Goal: Task Accomplishment & Management: Use online tool/utility

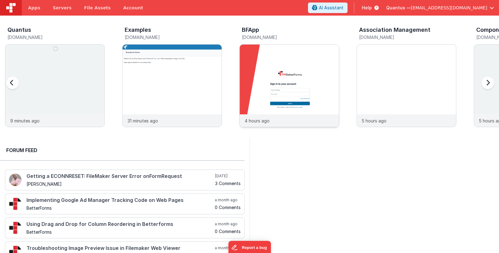
click at [307, 74] on img at bounding box center [289, 94] width 99 height 99
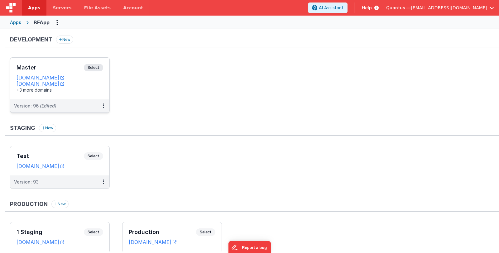
click at [62, 67] on h3 "Master" at bounding box center [50, 67] width 67 height 6
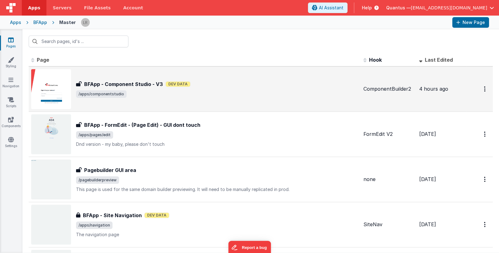
click at [182, 96] on span "/apps/componentstudio" at bounding box center [217, 93] width 282 height 7
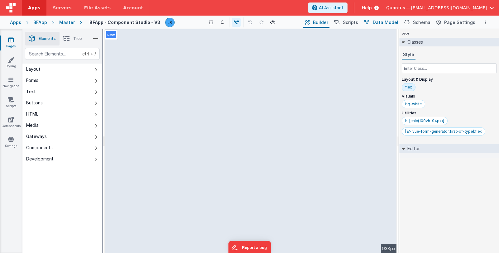
click at [394, 22] on span "Data Model" at bounding box center [386, 22] width 26 height 6
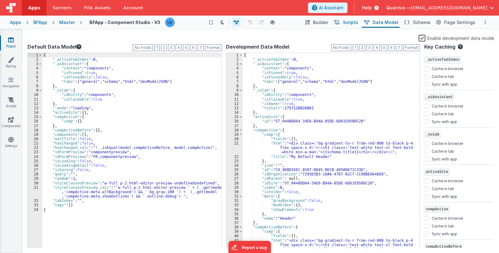
click at [358, 21] on span "Scripts" at bounding box center [350, 22] width 15 height 6
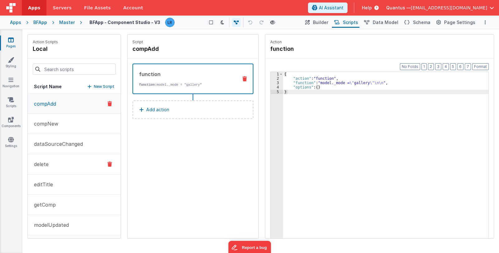
click at [62, 161] on button "delete" at bounding box center [74, 164] width 93 height 20
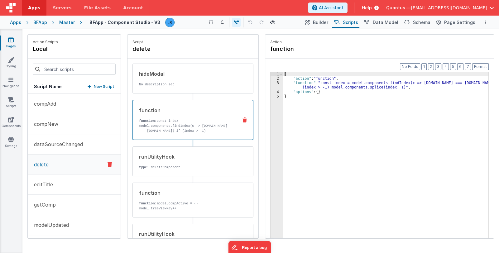
click at [169, 124] on p "function: const index = model.components.findIndex(c => [DOMAIN_NAME] === [DOMA…" at bounding box center [186, 128] width 94 height 20
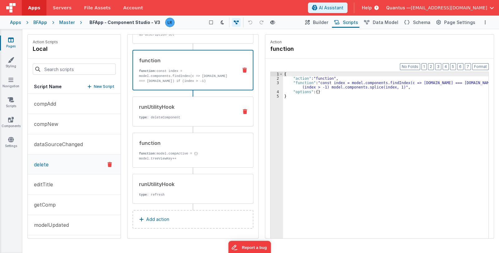
scroll to position [19, 0]
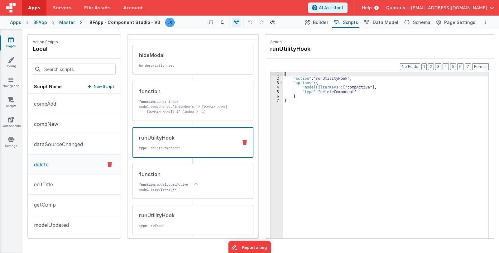
click at [188, 149] on p "type : deleteComponent" at bounding box center [186, 148] width 94 height 5
click at [11, 46] on link "Pages" at bounding box center [11, 43] width 22 height 12
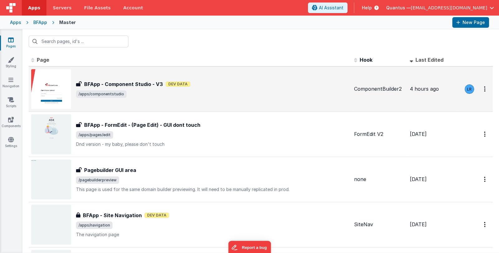
click at [179, 92] on span "/apps/componentstudio" at bounding box center [212, 93] width 273 height 7
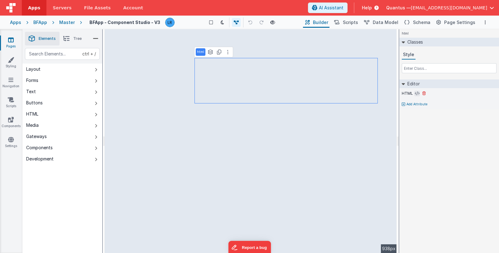
click at [416, 95] on icon at bounding box center [417, 93] width 5 height 5
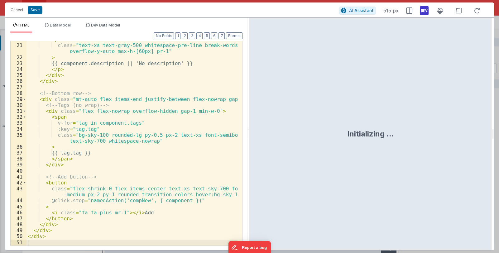
scroll to position [135, 0]
click at [58, 212] on div "< p class = "text-xs text-gray-500 whitespace-pre-line break-words overflow-y-a…" at bounding box center [131, 144] width 211 height 216
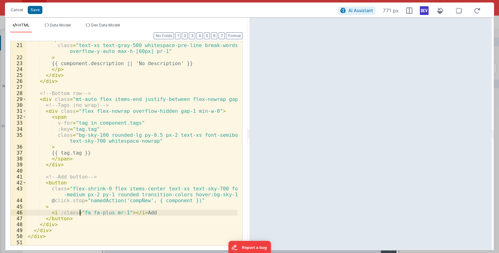
click at [80, 212] on div "< p class = "text-xs text-gray-500 whitespace-pre-line break-words overflow-y-a…" at bounding box center [131, 144] width 211 height 216
click at [128, 211] on div "< p class = "text-xs text-gray-500 whitespace-pre-line break-words overflow-y-a…" at bounding box center [131, 144] width 211 height 216
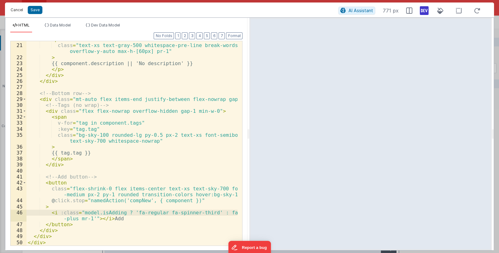
click at [16, 11] on button "Cancel" at bounding box center [16, 10] width 19 height 9
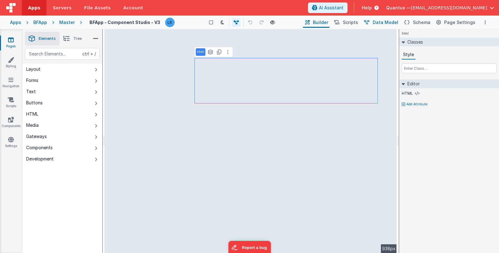
click at [385, 22] on span "Data Model" at bounding box center [386, 22] width 26 height 6
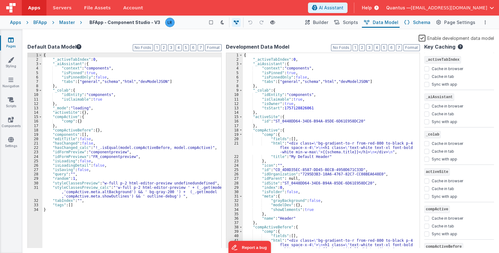
click at [413, 22] on button "Schema" at bounding box center [417, 22] width 30 height 11
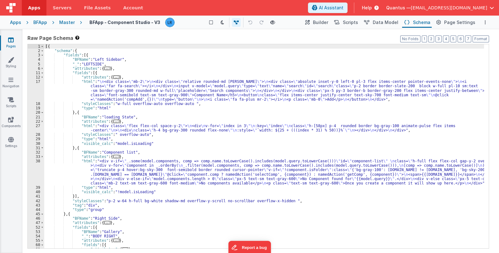
click at [126, 93] on div "[{ "schema" : { "fields" : [{ "BFName" : "Left Sidebar" , "_" : "LEFTSIDE" , "a…" at bounding box center [264, 150] width 440 height 213
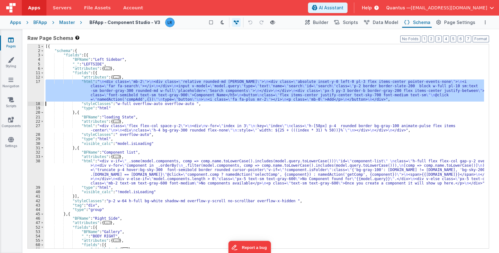
click at [32, 90] on div "17" at bounding box center [36, 90] width 17 height 22
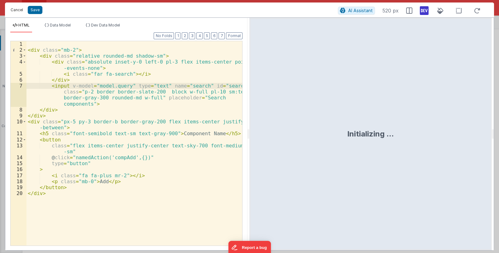
click at [17, 9] on button "Cancel" at bounding box center [16, 10] width 19 height 9
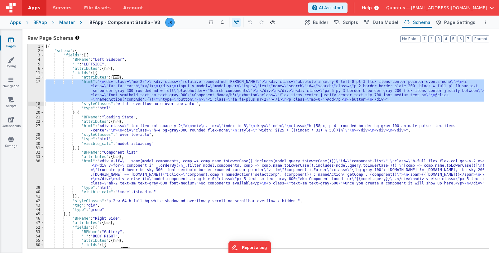
click at [304, 138] on div "[{ "schema" : { "fields" : [{ "BFName" : "Left Sidebar" , "_" : "LEFTSIDE" , "a…" at bounding box center [264, 150] width 440 height 213
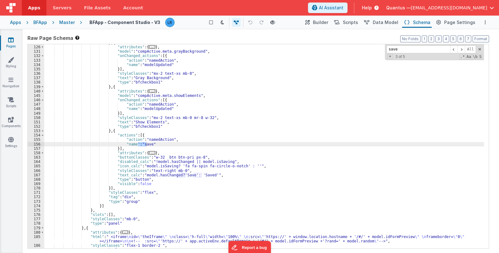
scroll to position [440, 0]
type input "save"
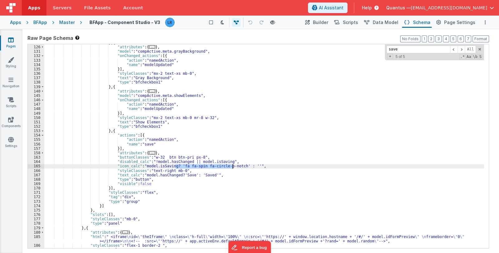
drag, startPoint x: 175, startPoint y: 165, endPoint x: 234, endPoint y: 170, distance: 59.1
click at [232, 166] on div "} , { "attributes" : { ... } , "model" : "compActive.meta.grayBackground" , "on…" at bounding box center [264, 146] width 440 height 213
click at [324, 22] on span "Builder" at bounding box center [320, 22] width 15 height 6
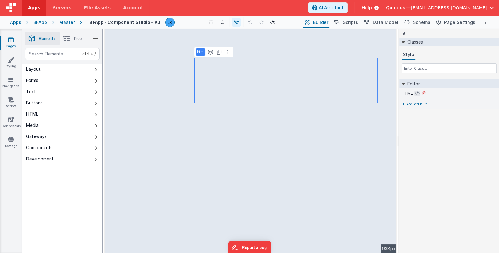
click at [415, 93] on icon at bounding box center [417, 93] width 5 height 5
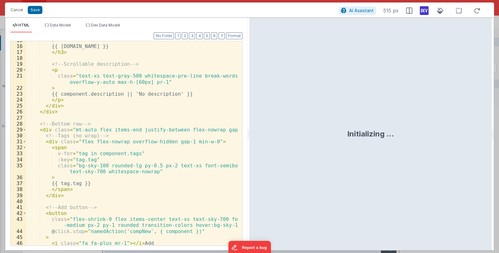
scroll to position [135, 0]
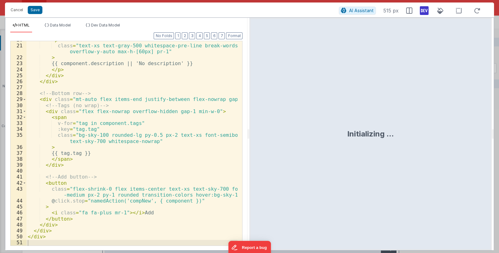
click at [58, 213] on div "< p class = "text-xs text-gray-500 whitespace-pre-line break-words overflow-y-a…" at bounding box center [131, 145] width 211 height 216
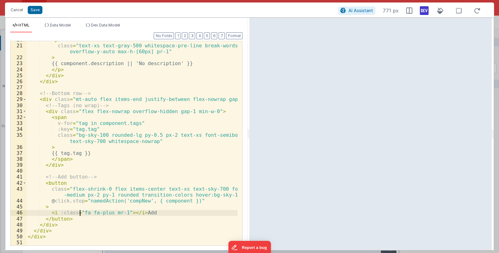
click at [80, 212] on div "< p class = "text-xs text-gray-500 whitespace-pre-line break-words overflow-y-a…" at bounding box center [131, 145] width 211 height 216
click at [124, 213] on div "< p class = "text-xs text-gray-500 whitespace-pre-line break-words overflow-y-a…" at bounding box center [131, 145] width 211 height 216
click at [79, 213] on div "< p class = "text-xs text-gray-500 whitespace-pre-line break-words overflow-y-a…" at bounding box center [131, 145] width 211 height 216
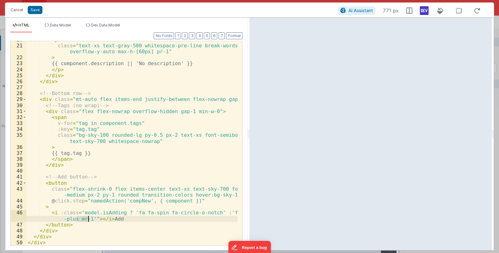
drag, startPoint x: 76, startPoint y: 217, endPoint x: 88, endPoint y: 218, distance: 11.2
click at [88, 218] on div "< p class = "text-xs text-gray-500 whitespace-pre-line break-words overflow-y-a…" at bounding box center [131, 145] width 211 height 216
click at [207, 212] on div "< p class = "text-xs text-gray-500 whitespace-pre-line break-words overflow-y-a…" at bounding box center [131, 145] width 211 height 216
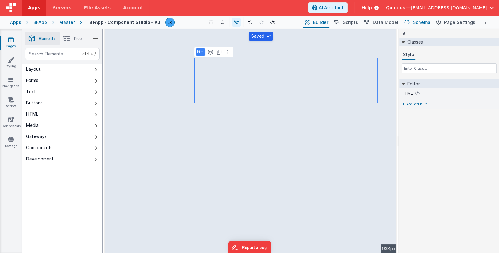
click at [422, 21] on span "Schema" at bounding box center [421, 22] width 17 height 6
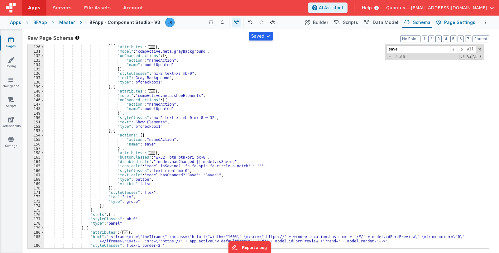
click at [452, 21] on span "Page Settings" at bounding box center [459, 22] width 31 height 6
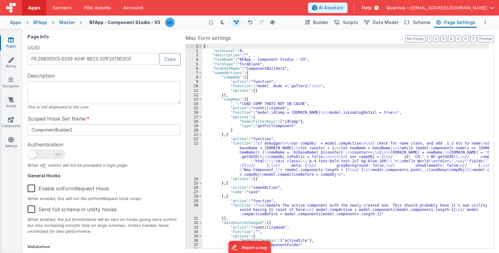
click at [247, 112] on div "{ "authLevel" : 0 , "description" : "" , "formName" : "BFApp - Component Studio…" at bounding box center [345, 150] width 287 height 213
click at [358, 23] on span "Scripts" at bounding box center [350, 22] width 15 height 6
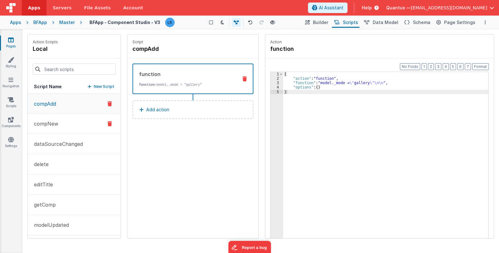
click at [55, 122] on p "compNew" at bounding box center [44, 123] width 28 height 7
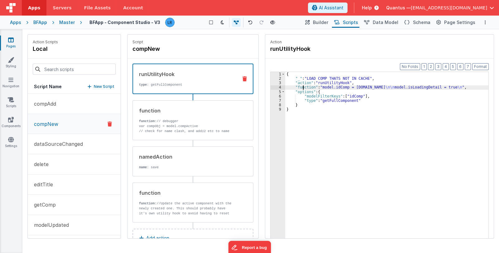
click at [303, 87] on div "{ "_" : "LOAD COMP THATS NOT IN CACHE" , "action" : "runUtilityHook" , "functio…" at bounding box center [386, 169] width 203 height 195
click at [274, 87] on div "4" at bounding box center [277, 87] width 15 height 4
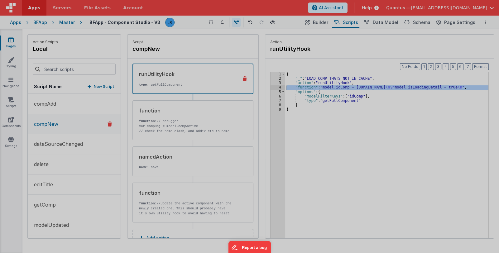
click at [274, 87] on div at bounding box center [249, 126] width 499 height 253
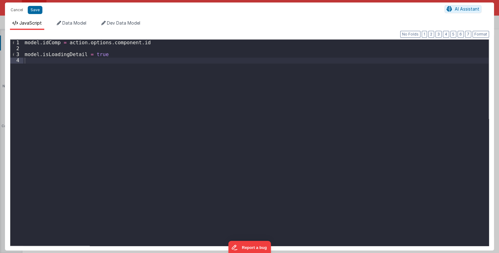
click at [26, 52] on div "model . idComp = action . options . component . id model . isLoadingDetail = tr…" at bounding box center [255, 149] width 465 height 218
drag, startPoint x: 51, startPoint y: 55, endPoint x: 23, endPoint y: 53, distance: 28.5
click at [23, 53] on div "1 2 3 4 5 model . idComp = action . options . component . id model . isA model …" at bounding box center [249, 142] width 479 height 207
click at [55, 54] on div "model . idComp = action . options . component . id model . isA model . isLoadin…" at bounding box center [255, 143] width 465 height 206
drag, startPoint x: 87, startPoint y: 55, endPoint x: 22, endPoint y: 52, distance: 65.2
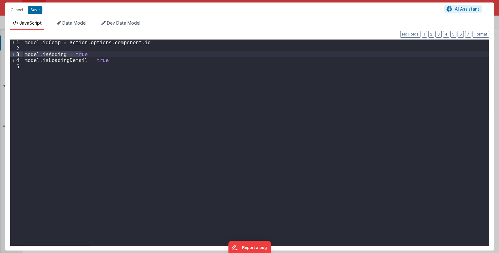
click at [22, 52] on div "1 2 3 4 5 model . idComp = action . options . component . id model . isAdding =…" at bounding box center [249, 142] width 479 height 207
click at [37, 12] on button "Save" at bounding box center [35, 10] width 15 height 8
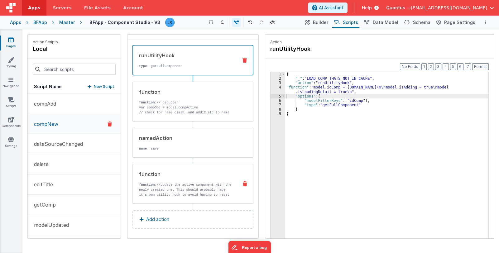
scroll to position [19, 0]
click at [182, 188] on p "function: //Update the active component with the newly created one. This should…" at bounding box center [186, 199] width 94 height 35
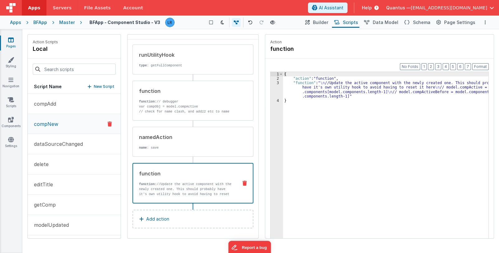
click at [319, 88] on div "{ "action" : "function" , "function" : " \n //Update the active component with …" at bounding box center [386, 169] width 206 height 195
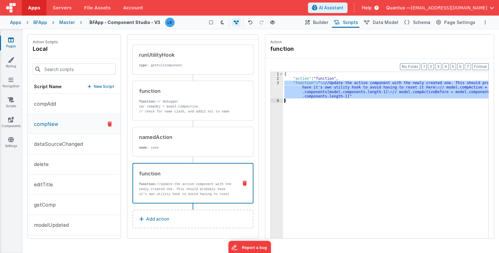
click at [276, 90] on div "3" at bounding box center [276, 90] width 12 height 18
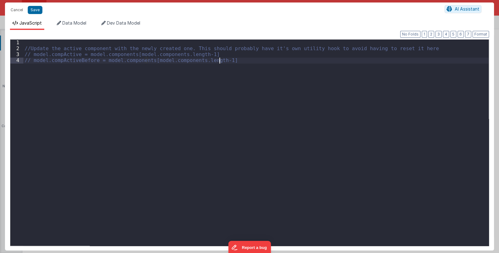
click at [233, 62] on div "//Update the active component with the newly created one. This should probably …" at bounding box center [255, 149] width 465 height 218
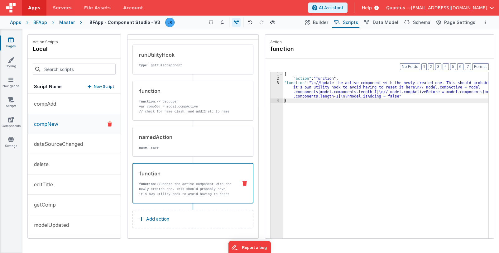
click at [11, 41] on icon at bounding box center [11, 40] width 6 height 6
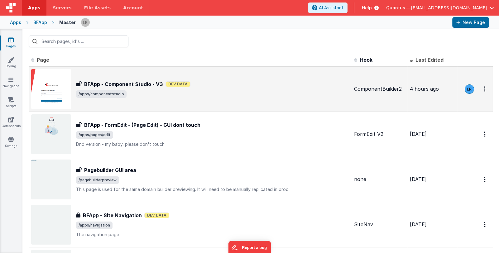
click at [224, 82] on div "BFApp - Component Studio - V3 Dev Data" at bounding box center [212, 83] width 273 height 7
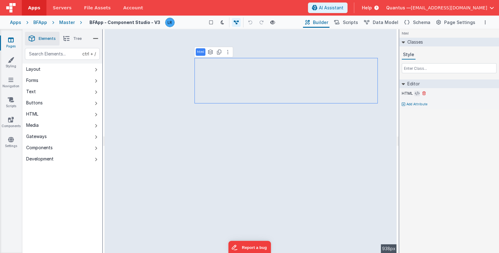
click at [416, 93] on icon at bounding box center [417, 93] width 5 height 5
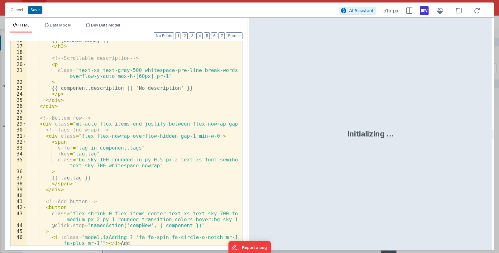
scroll to position [141, 0]
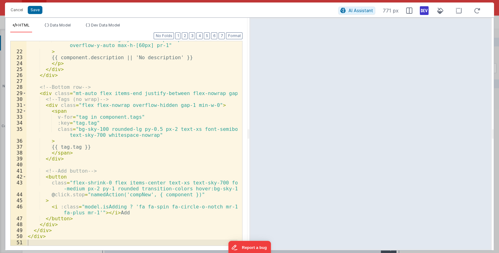
click at [156, 159] on div "class = "text-xs text-gray-500 whitespace-pre-line break-words overflow-y-auto …" at bounding box center [131, 147] width 211 height 222
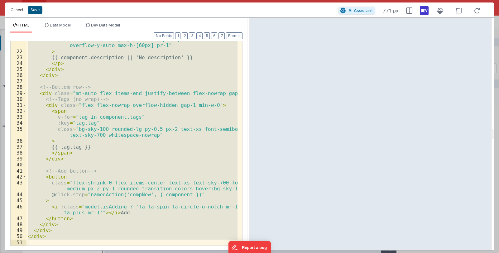
drag, startPoint x: 21, startPoint y: 10, endPoint x: 27, endPoint y: 11, distance: 6.5
click at [21, 10] on button "Cancel" at bounding box center [16, 10] width 19 height 9
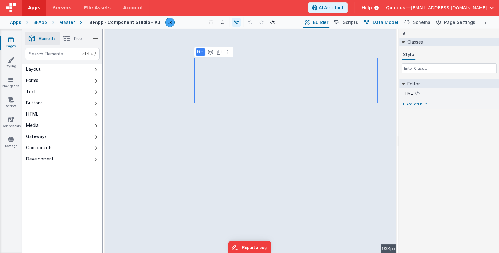
click at [379, 22] on span "Data Model" at bounding box center [386, 22] width 26 height 6
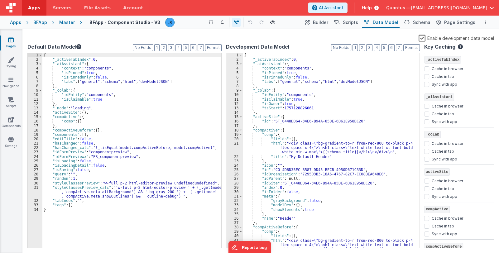
click at [74, 206] on div "{ "_activeTabIndex" : 0 , "_aiAssistant" : { "context" : "components" , "isPinn…" at bounding box center [131, 155] width 179 height 204
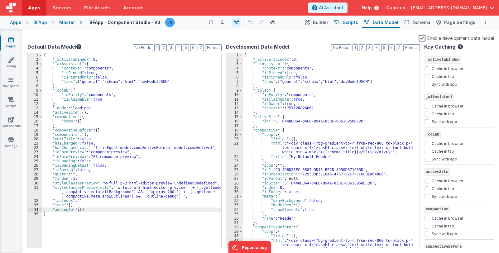
click at [354, 23] on span "Scripts" at bounding box center [350, 22] width 15 height 6
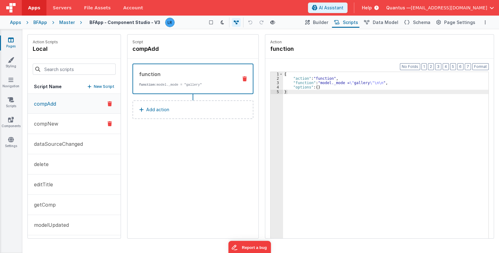
click at [67, 123] on button "compNew" at bounding box center [74, 124] width 93 height 20
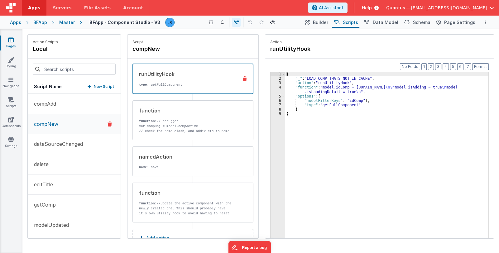
click at [312, 88] on div "{ "_" : "LOAD COMP THATS NOT IN CACHE" , "action" : "runUtilityHook" , "functio…" at bounding box center [386, 169] width 203 height 195
click at [274, 90] on div "4" at bounding box center [277, 89] width 15 height 9
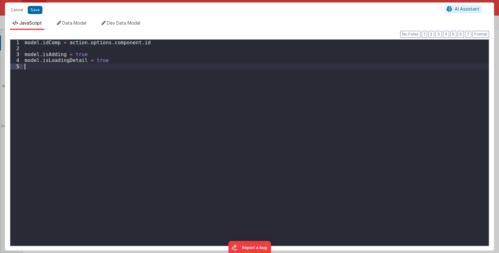
click at [274, 90] on div "model . idComp = action . options . component . id model . isAdding = true mode…" at bounding box center [255, 149] width 465 height 218
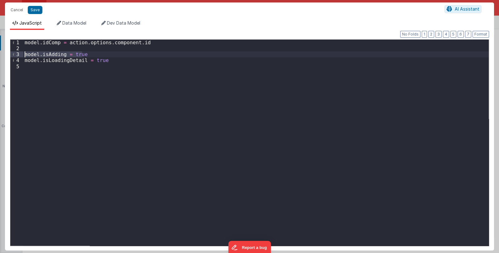
drag, startPoint x: 86, startPoint y: 54, endPoint x: 23, endPoint y: 54, distance: 62.6
click at [23, 54] on div "1 2 3 4 5 model . idComp = action . options . component . id model . isAdding =…" at bounding box center [249, 142] width 479 height 207
click at [83, 27] on li "Data Model" at bounding box center [71, 25] width 35 height 10
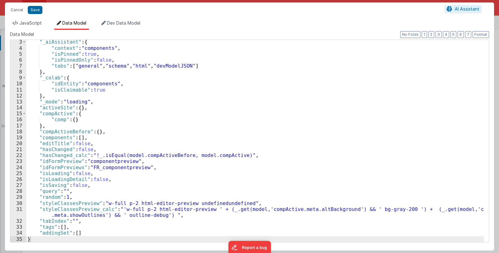
scroll to position [12, 0]
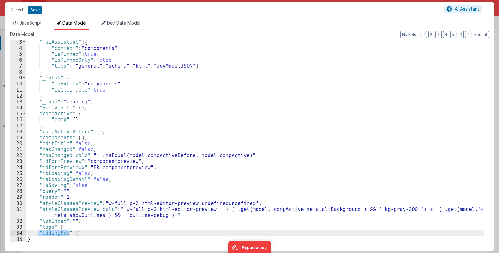
drag, startPoint x: 37, startPoint y: 233, endPoint x: 69, endPoint y: 233, distance: 31.1
click at [69, 233] on div ""_aiAssistant" : { "context" : "components" , "isPinned" : true , "isPinnedOnly…" at bounding box center [255, 146] width 458 height 214
click at [29, 23] on span "JavaScript" at bounding box center [30, 22] width 22 height 5
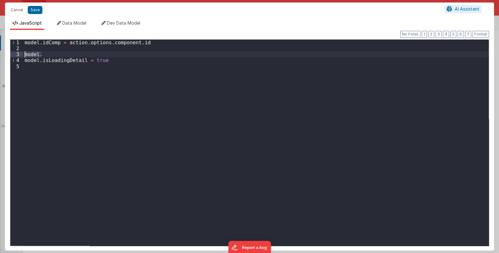
drag, startPoint x: 42, startPoint y: 54, endPoint x: 21, endPoint y: 55, distance: 21.2
click at [21, 55] on div "1 2 3 4 5 model . idComp = action . options . component . id model . model . is…" at bounding box center [249, 142] width 479 height 207
click at [26, 55] on div "model . idComp = action . options . component . id model . adding . push ( comp…" at bounding box center [255, 149] width 465 height 218
click at [58, 54] on div "model . idComp = action . options . component . id model . adding . push ( comp…" at bounding box center [255, 149] width 465 height 218
click at [12, 9] on button "Cancel" at bounding box center [16, 10] width 19 height 9
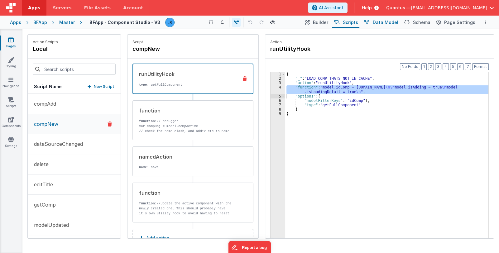
click at [379, 23] on span "Data Model" at bounding box center [386, 22] width 26 height 6
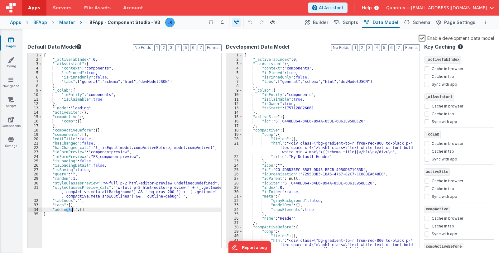
drag, startPoint x: 67, startPoint y: 209, endPoint x: 73, endPoint y: 209, distance: 5.9
click at [73, 209] on div "{ "_activeTabIndex" : 0 , "_aiAssistant" : { "context" : "components" , "isPinn…" at bounding box center [131, 155] width 179 height 204
click at [350, 21] on span "Scripts" at bounding box center [350, 22] width 15 height 6
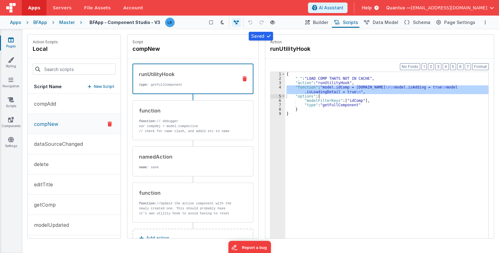
click at [310, 89] on div "{ "_" : "LOAD COMP THATS NOT IN CACHE" , "action" : "runUtilityHook" , "functio…" at bounding box center [386, 165] width 203 height 186
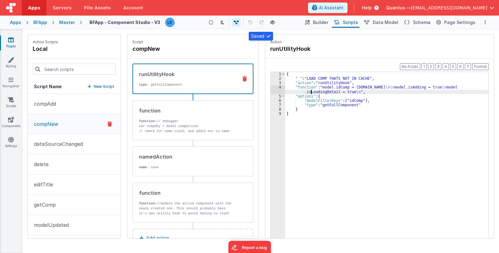
click at [277, 87] on div "4" at bounding box center [277, 89] width 15 height 9
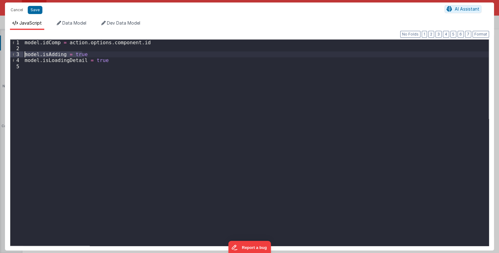
drag, startPoint x: 85, startPoint y: 54, endPoint x: 18, endPoint y: 55, distance: 67.3
click at [18, 55] on div "1 2 3 4 5 model . idComp = action . options . component . id model . isAdding =…" at bounding box center [249, 142] width 479 height 207
click at [68, 23] on span "Data Model" at bounding box center [74, 22] width 24 height 5
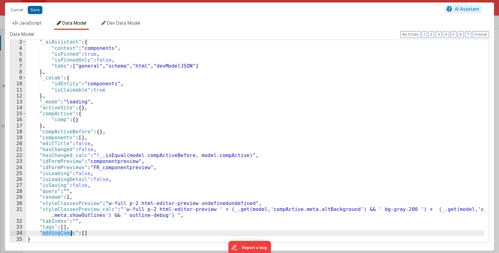
drag, startPoint x: 40, startPoint y: 234, endPoint x: 71, endPoint y: 235, distance: 30.5
click at [71, 235] on div ""_aiAssistant" : { "context" : "components" , "isPinned" : true , "isPinnedOnly…" at bounding box center [255, 146] width 458 height 214
click at [27, 24] on span "JavaScript" at bounding box center [30, 22] width 22 height 5
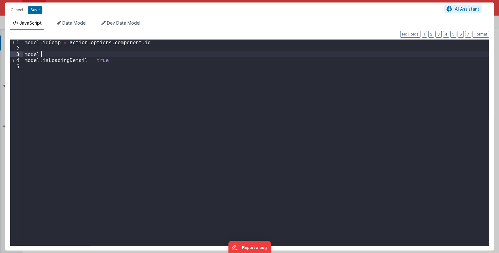
click at [44, 53] on div "model . idComp = action . options . component . id model . model . isLoadingDet…" at bounding box center [255, 149] width 465 height 218
paste textarea
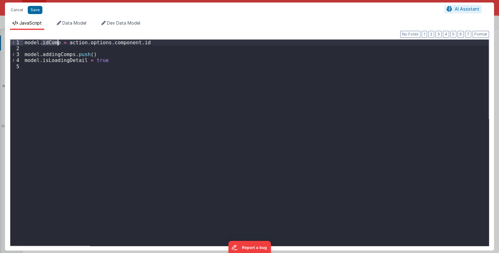
drag, startPoint x: 41, startPoint y: 43, endPoint x: 58, endPoint y: 42, distance: 16.2
click at [58, 42] on div "model . idComp = action . options . component . id model . addingComps . push (…" at bounding box center [255, 149] width 465 height 218
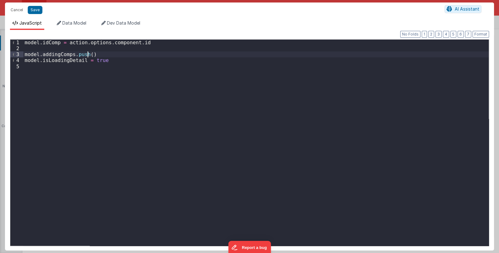
click at [88, 54] on div "model . idComp = action . options . component . id model . addingComps . push (…" at bounding box center [255, 149] width 465 height 218
click at [132, 57] on div "model . idComp = action . options . component . id model . addingComps . push (…" at bounding box center [255, 149] width 465 height 218
click at [38, 9] on button "Save" at bounding box center [35, 10] width 15 height 8
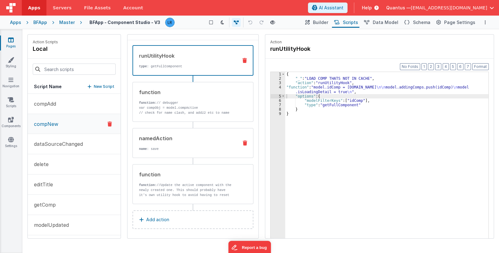
scroll to position [19, 0]
click at [177, 185] on p "function: //Update the active component with the newly created one. This should…" at bounding box center [186, 199] width 94 height 35
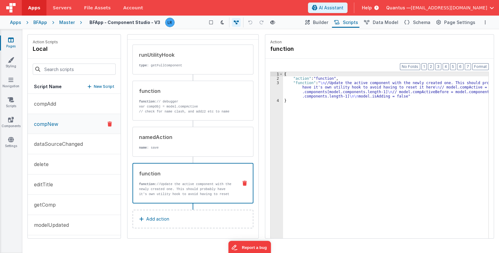
click at [308, 87] on div "{ "action" : "function" , "function" : " \n //Update the active component with …" at bounding box center [386, 169] width 206 height 195
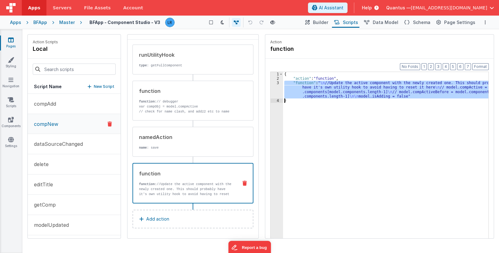
click at [274, 91] on div "3" at bounding box center [276, 90] width 12 height 18
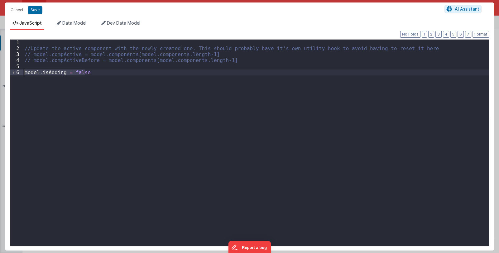
drag, startPoint x: 92, startPoint y: 72, endPoint x: 23, endPoint y: 74, distance: 68.9
click at [23, 74] on div "1 2 3 4 5 6 //Update the active component with the newly created one. This shou…" at bounding box center [249, 142] width 479 height 207
click at [54, 72] on div "//Update the active component with the newly created one. This should probably …" at bounding box center [255, 149] width 465 height 218
click at [17, 11] on button "Cancel" at bounding box center [16, 10] width 19 height 9
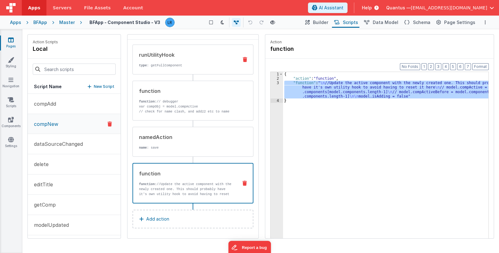
click at [173, 63] on p "type : getFullComponent" at bounding box center [186, 65] width 94 height 5
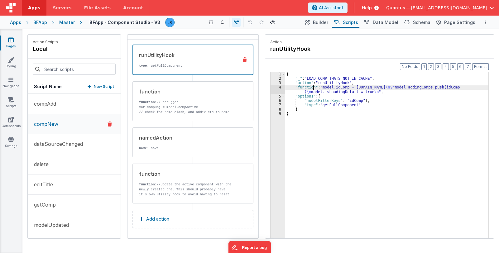
click at [313, 88] on div "{ "_" : "LOAD COMP THATS NOT IN CACHE" , "action" : "runUtilityHook" , "functio…" at bounding box center [386, 169] width 203 height 195
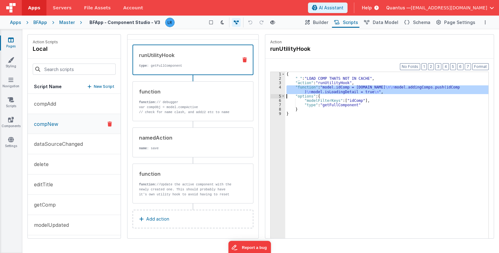
click at [277, 90] on div "4" at bounding box center [277, 89] width 15 height 9
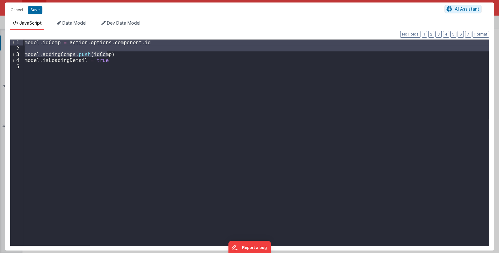
drag, startPoint x: 116, startPoint y: 54, endPoint x: 19, endPoint y: 40, distance: 97.2
click at [19, 40] on div "1 2 3 4 5 model . idComp = action . options . component . id model . addingComp…" at bounding box center [249, 142] width 479 height 207
click at [12, 9] on button "Cancel" at bounding box center [16, 10] width 19 height 9
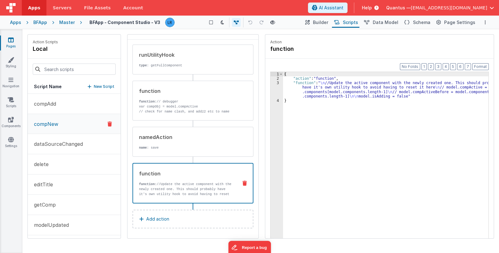
click at [180, 188] on p "function: //Update the active component with the newly created one. This should…" at bounding box center [186, 199] width 94 height 35
click at [316, 90] on div "{ "action" : "function" , "function" : " \n //Update the active component with …" at bounding box center [386, 169] width 206 height 195
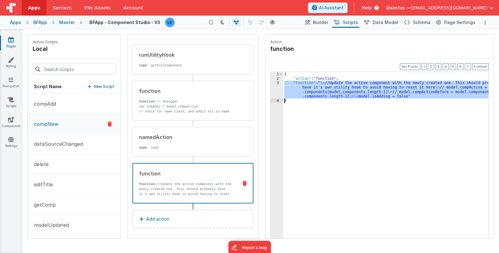
click at [272, 90] on div "3" at bounding box center [276, 90] width 12 height 18
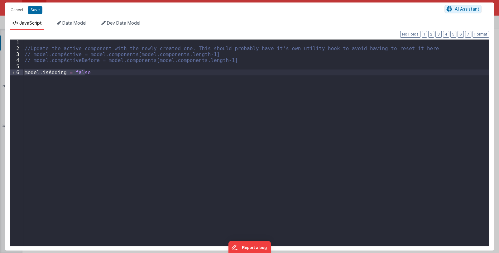
drag, startPoint x: 98, startPoint y: 73, endPoint x: 12, endPoint y: 69, distance: 86.1
click at [12, 69] on div "1 2 3 4 5 6 //Update the active component with the newly created one. This shou…" at bounding box center [249, 142] width 479 height 207
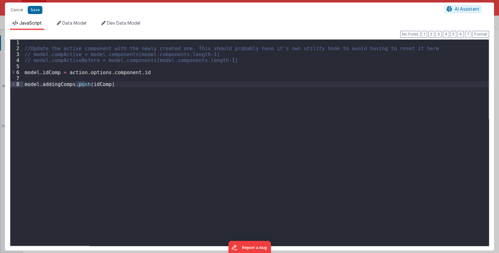
drag, startPoint x: 84, startPoint y: 83, endPoint x: 78, endPoint y: 84, distance: 6.6
click at [78, 84] on div "//Update the active component with the newly created one. This should probably …" at bounding box center [255, 149] width 465 height 218
drag, startPoint x: 74, startPoint y: 85, endPoint x: 118, endPoint y: 83, distance: 44.9
click at [118, 83] on div "//Update the active component with the newly created one. This should probably …" at bounding box center [255, 149] width 465 height 218
drag, startPoint x: 44, startPoint y: 73, endPoint x: 58, endPoint y: 74, distance: 13.7
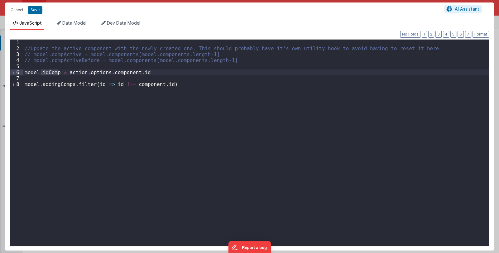
click at [58, 74] on div "//Update the active component with the newly created one. This should probably …" at bounding box center [255, 149] width 465 height 218
drag, startPoint x: 129, startPoint y: 85, endPoint x: 160, endPoint y: 84, distance: 31.2
click at [160, 84] on div "//Update the active component with the newly created one. This should probably …" at bounding box center [255, 149] width 465 height 218
click at [118, 85] on div "//Update the active component with the newly created one. This should probably …" at bounding box center [255, 149] width 465 height 218
click at [38, 10] on button "Save" at bounding box center [35, 10] width 15 height 8
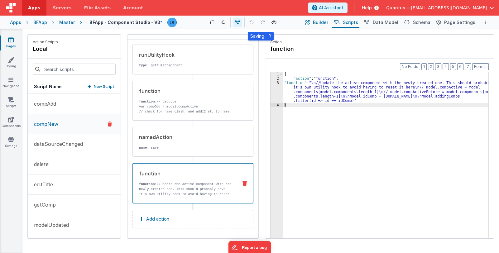
click at [326, 23] on span "Builder" at bounding box center [320, 22] width 15 height 6
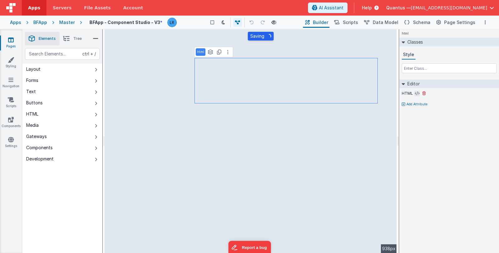
click at [415, 94] on icon at bounding box center [417, 93] width 5 height 5
